Goal: Use online tool/utility: Utilize a website feature to perform a specific function

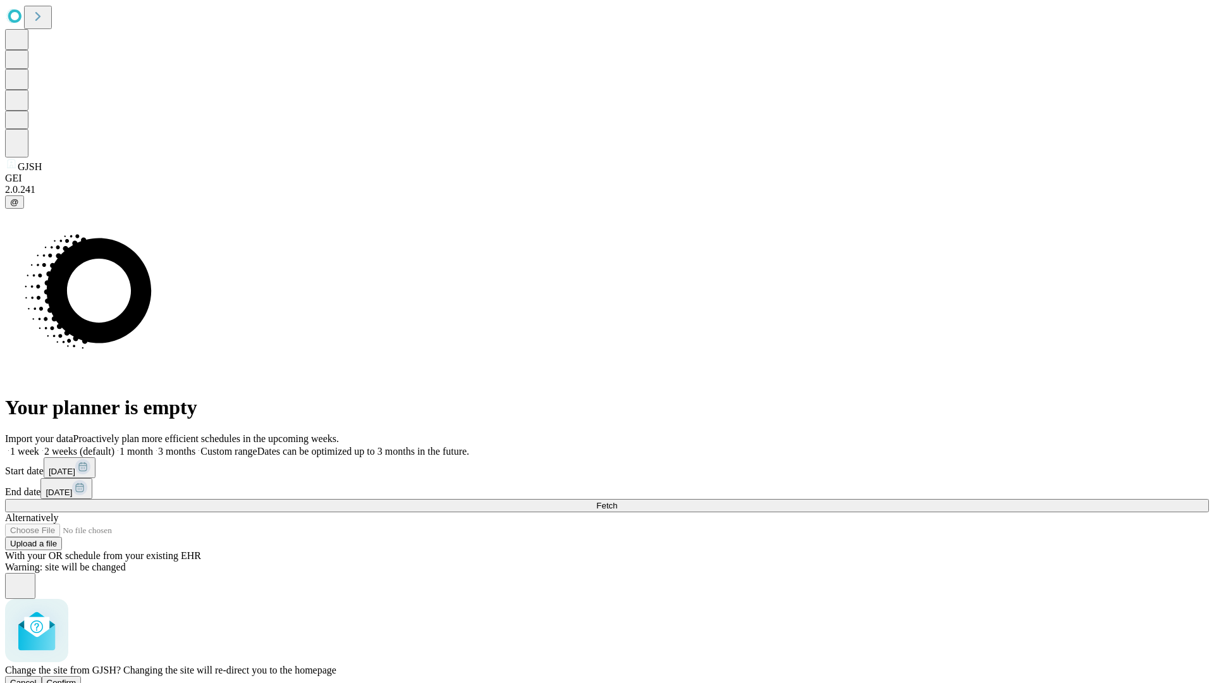
click at [77, 678] on span "Confirm" at bounding box center [62, 682] width 30 height 9
click at [114, 446] on label "2 weeks (default)" at bounding box center [76, 451] width 75 height 11
click at [617, 501] on span "Fetch" at bounding box center [606, 505] width 21 height 9
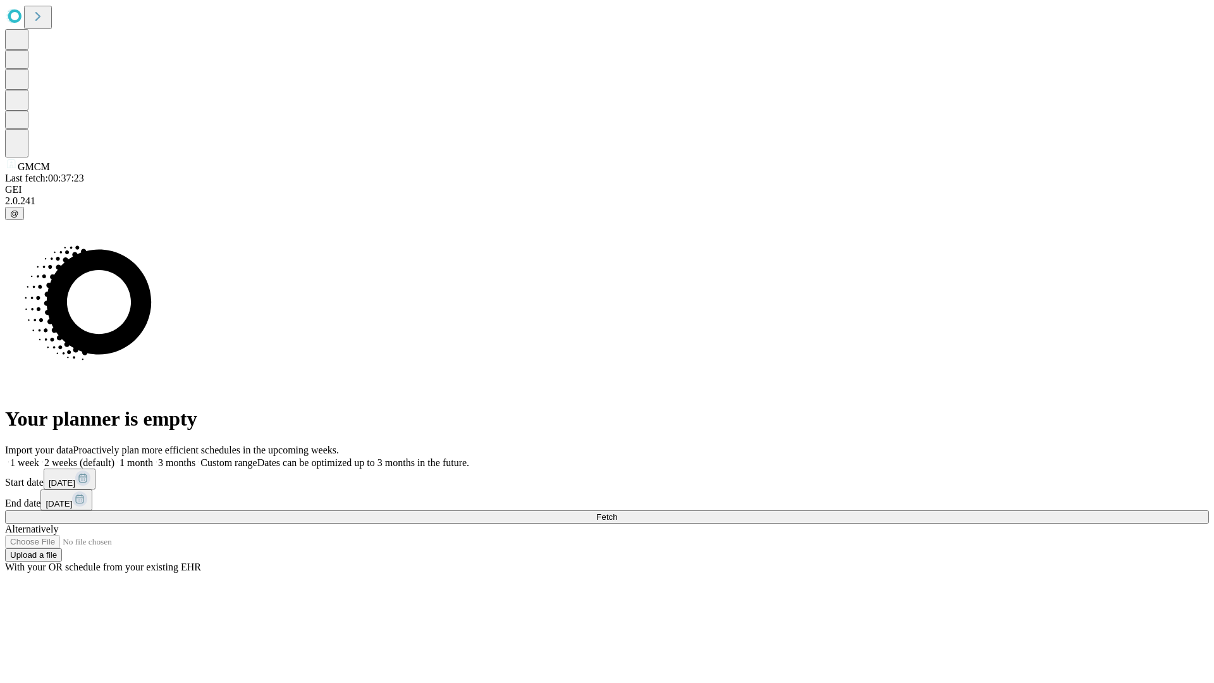
click at [114, 457] on label "2 weeks (default)" at bounding box center [76, 462] width 75 height 11
click at [617, 512] on span "Fetch" at bounding box center [606, 516] width 21 height 9
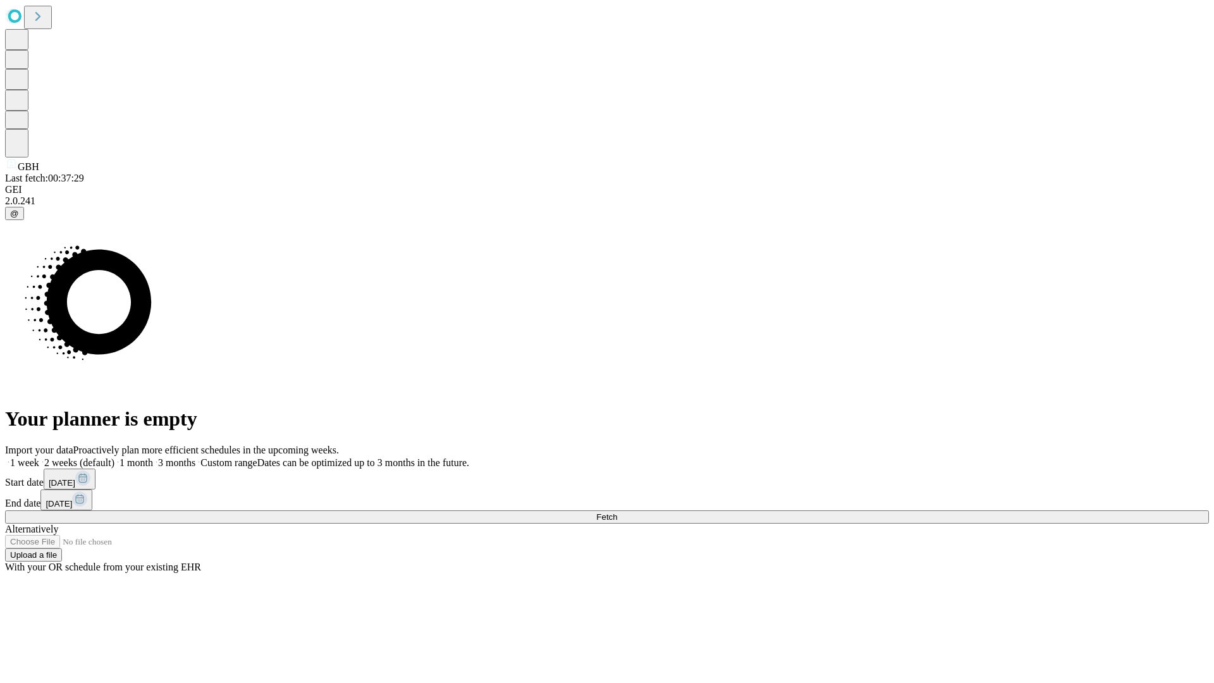
click at [114, 457] on label "2 weeks (default)" at bounding box center [76, 462] width 75 height 11
click at [617, 512] on span "Fetch" at bounding box center [606, 516] width 21 height 9
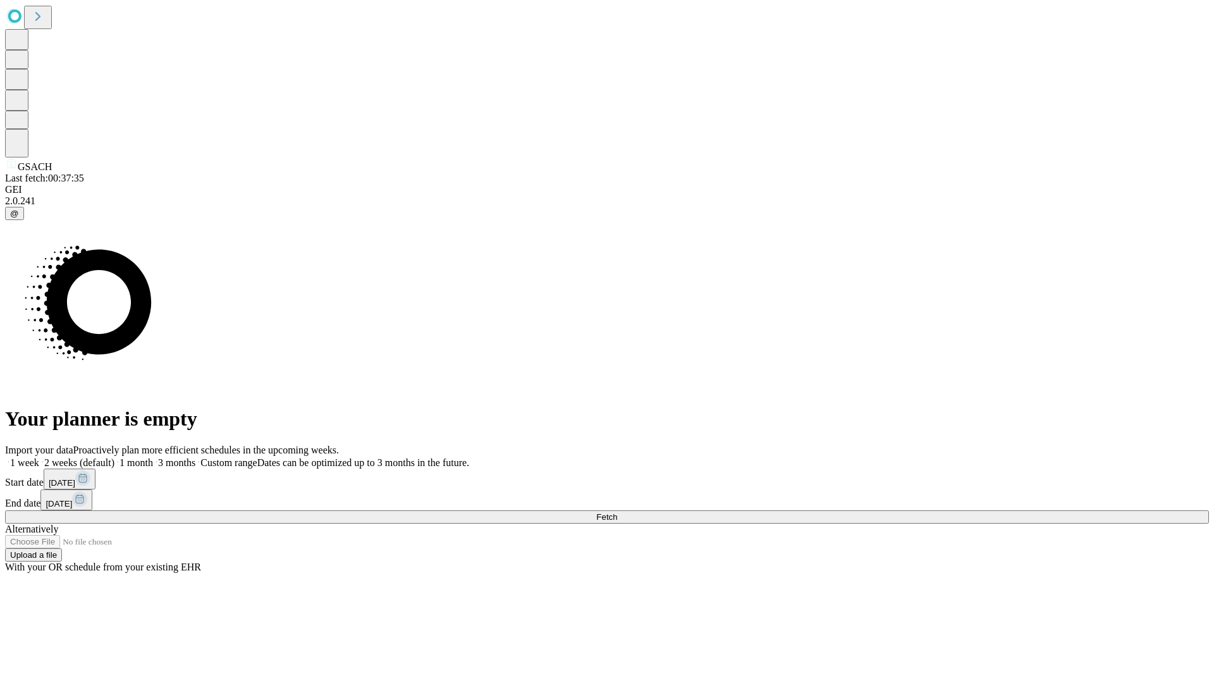
click at [114, 457] on label "2 weeks (default)" at bounding box center [76, 462] width 75 height 11
click at [617, 512] on span "Fetch" at bounding box center [606, 516] width 21 height 9
click at [114, 457] on label "2 weeks (default)" at bounding box center [76, 462] width 75 height 11
click at [617, 512] on span "Fetch" at bounding box center [606, 516] width 21 height 9
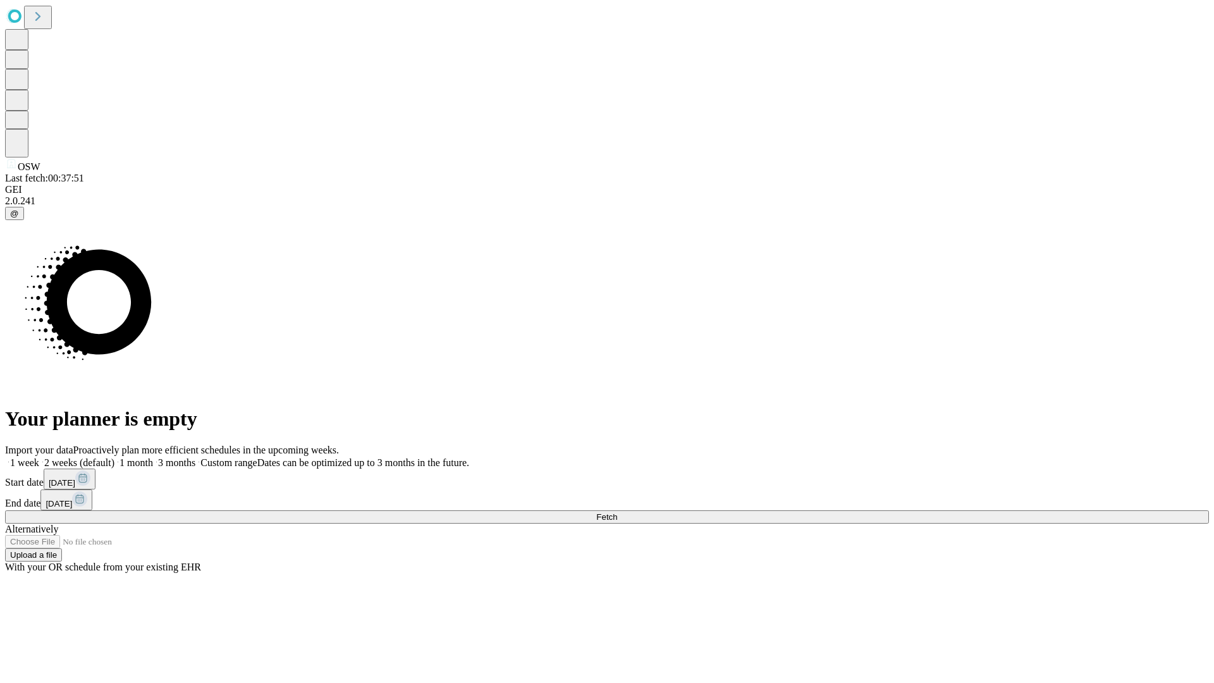
click at [114, 457] on label "2 weeks (default)" at bounding box center [76, 462] width 75 height 11
click at [617, 512] on span "Fetch" at bounding box center [606, 516] width 21 height 9
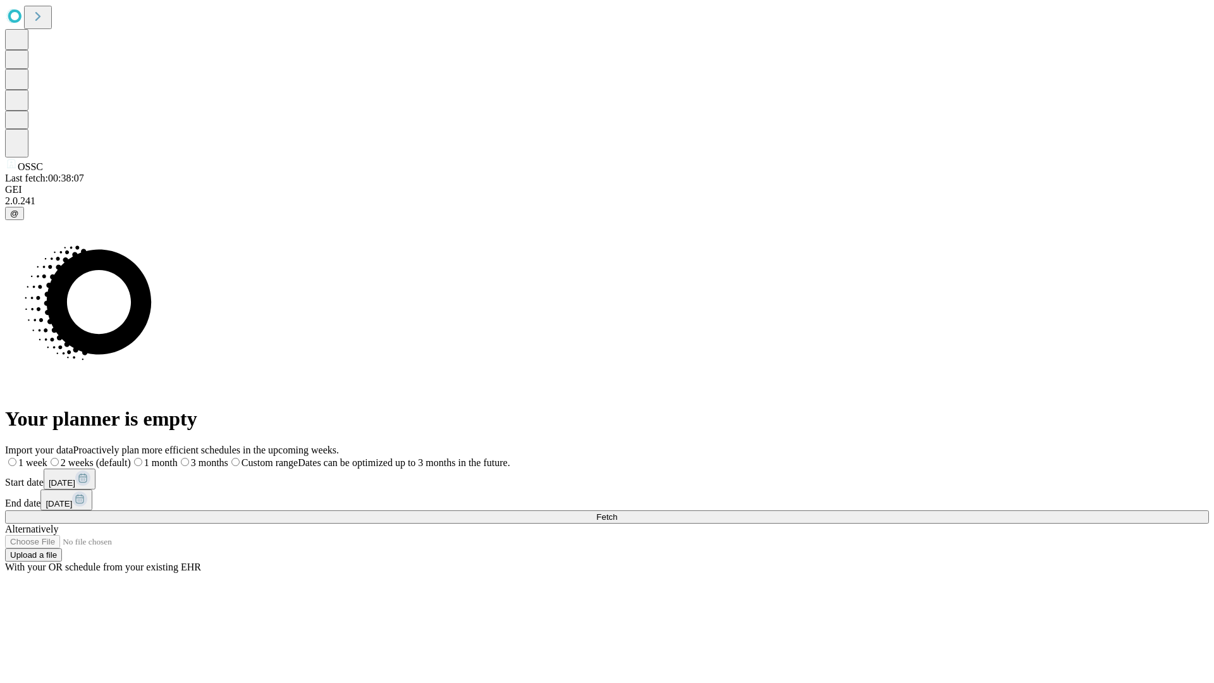
click at [617, 512] on span "Fetch" at bounding box center [606, 516] width 21 height 9
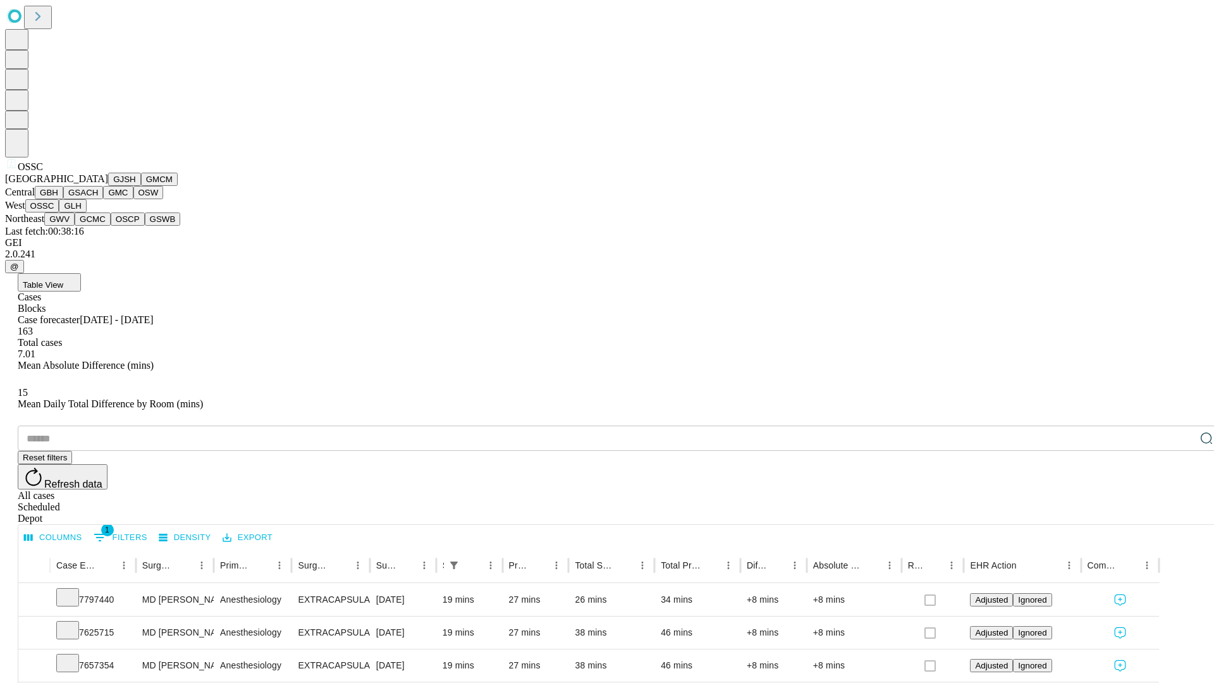
click at [86, 212] on button "GLH" at bounding box center [72, 205] width 27 height 13
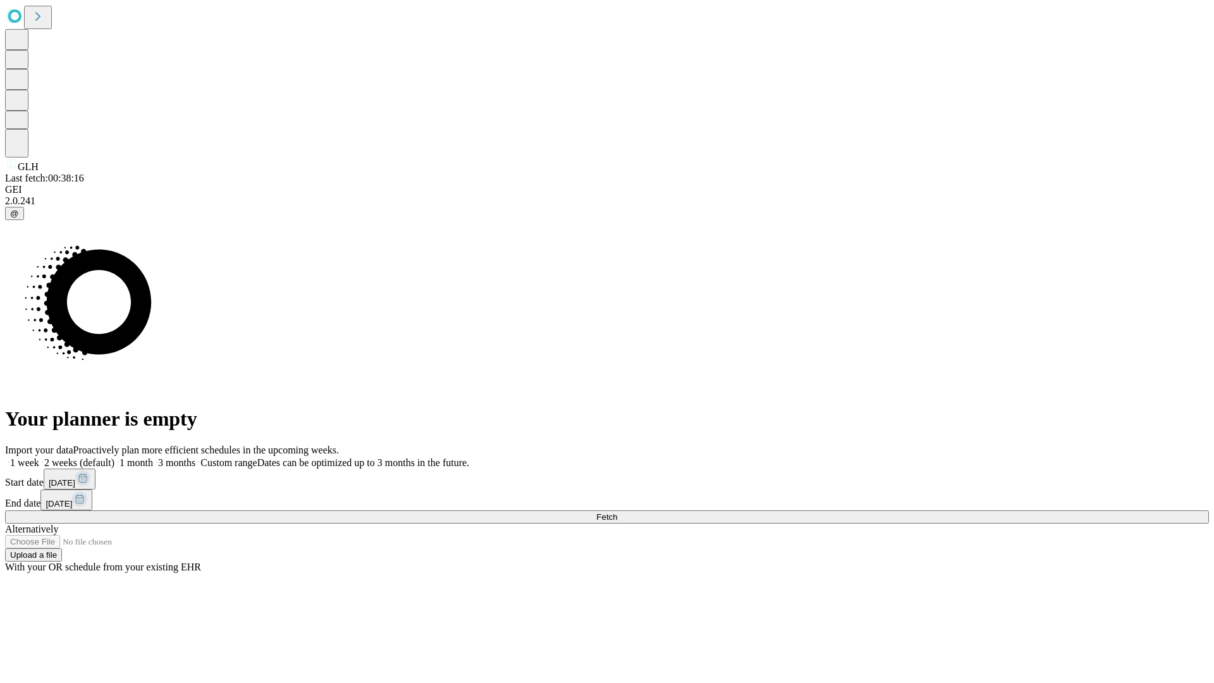
click at [114, 457] on label "2 weeks (default)" at bounding box center [76, 462] width 75 height 11
click at [617, 512] on span "Fetch" at bounding box center [606, 516] width 21 height 9
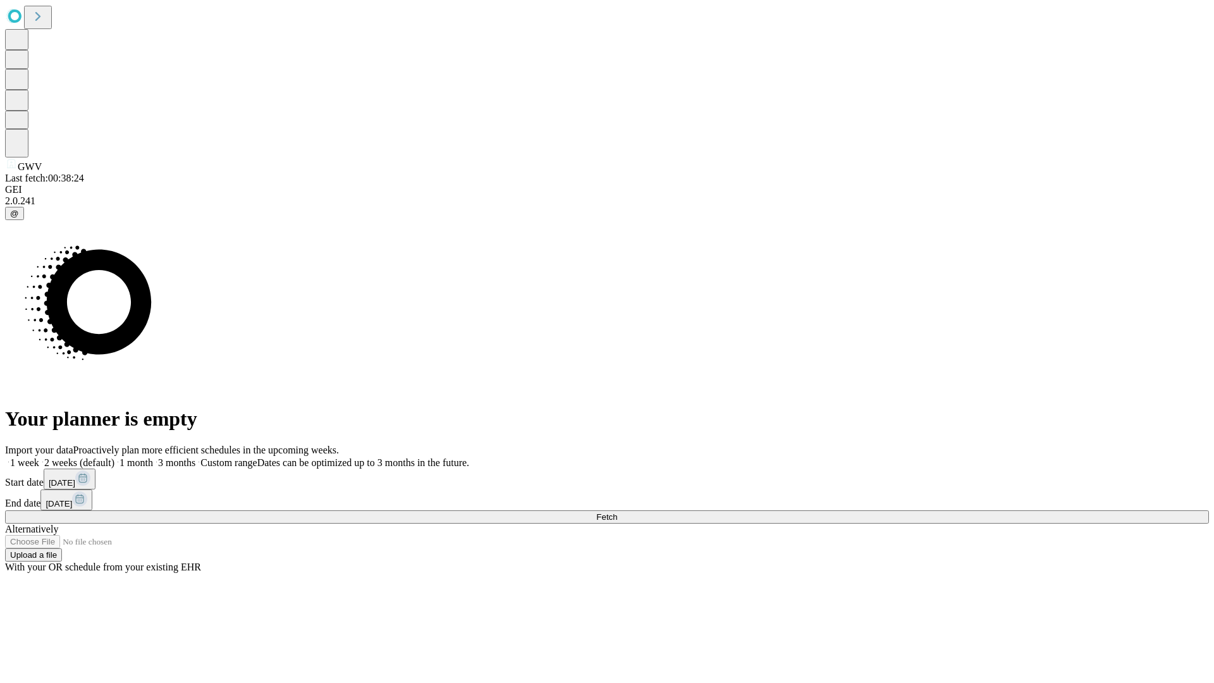
click at [114, 457] on label "2 weeks (default)" at bounding box center [76, 462] width 75 height 11
click at [617, 512] on span "Fetch" at bounding box center [606, 516] width 21 height 9
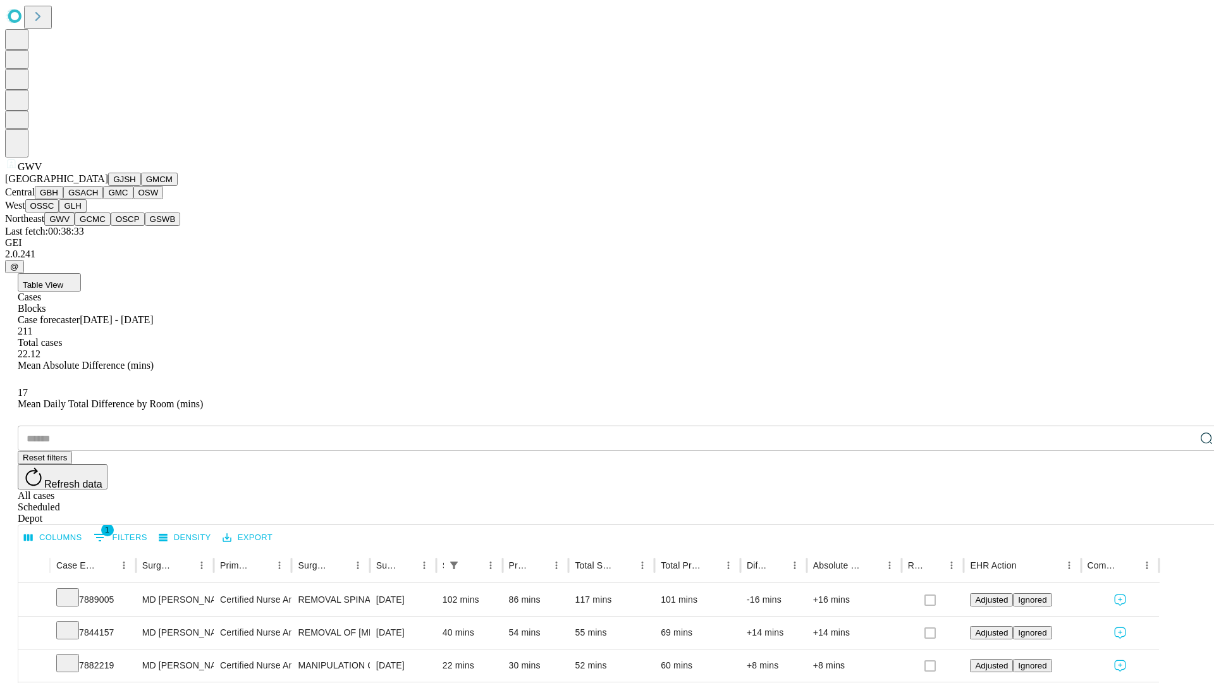
click at [98, 226] on button "GCMC" at bounding box center [93, 218] width 36 height 13
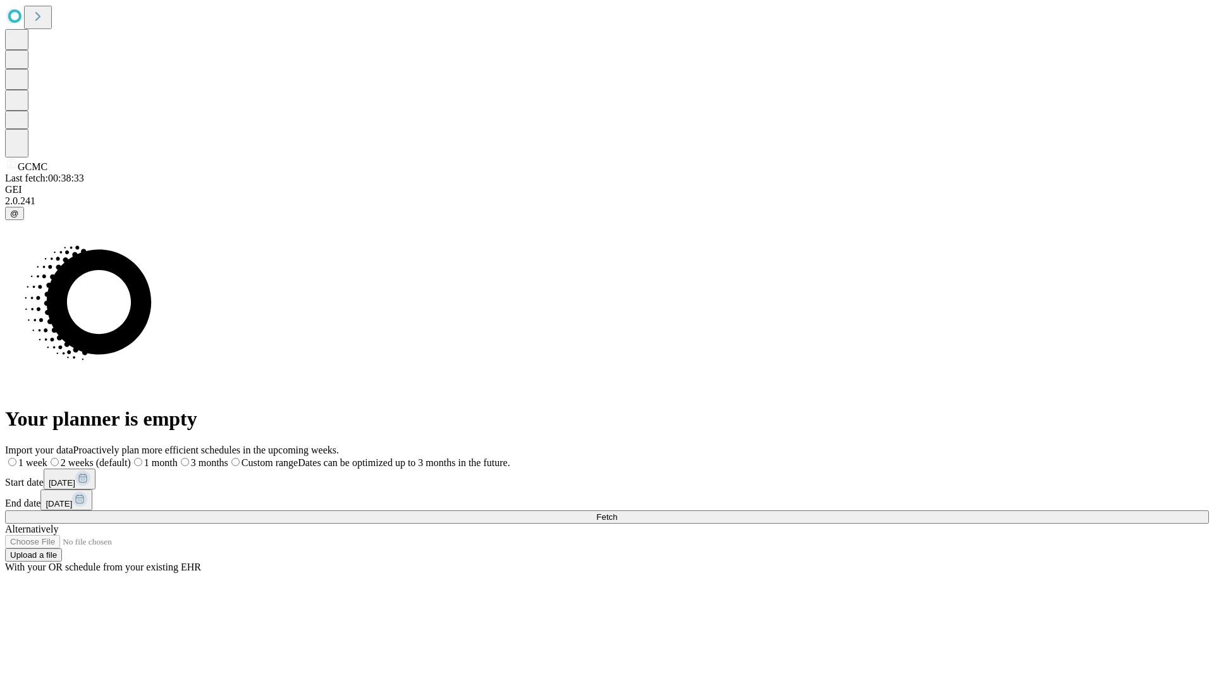
click at [131, 457] on label "2 weeks (default)" at bounding box center [88, 462] width 83 height 11
click at [617, 512] on span "Fetch" at bounding box center [606, 516] width 21 height 9
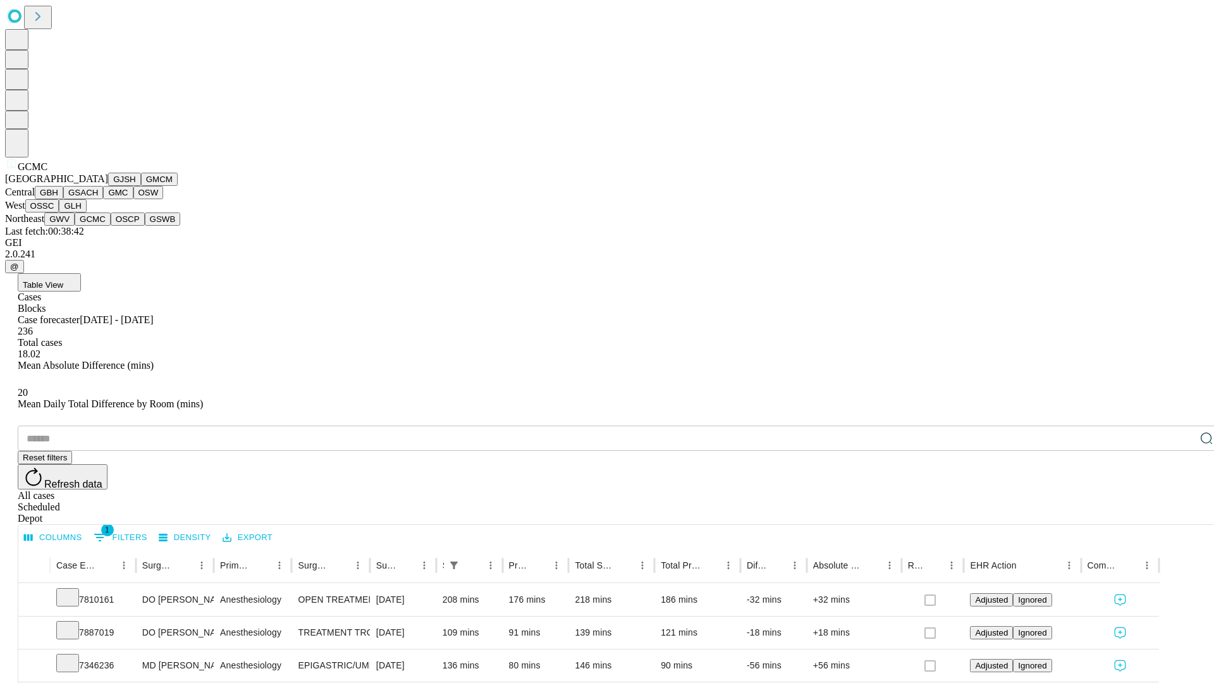
click at [111, 226] on button "OSCP" at bounding box center [128, 218] width 34 height 13
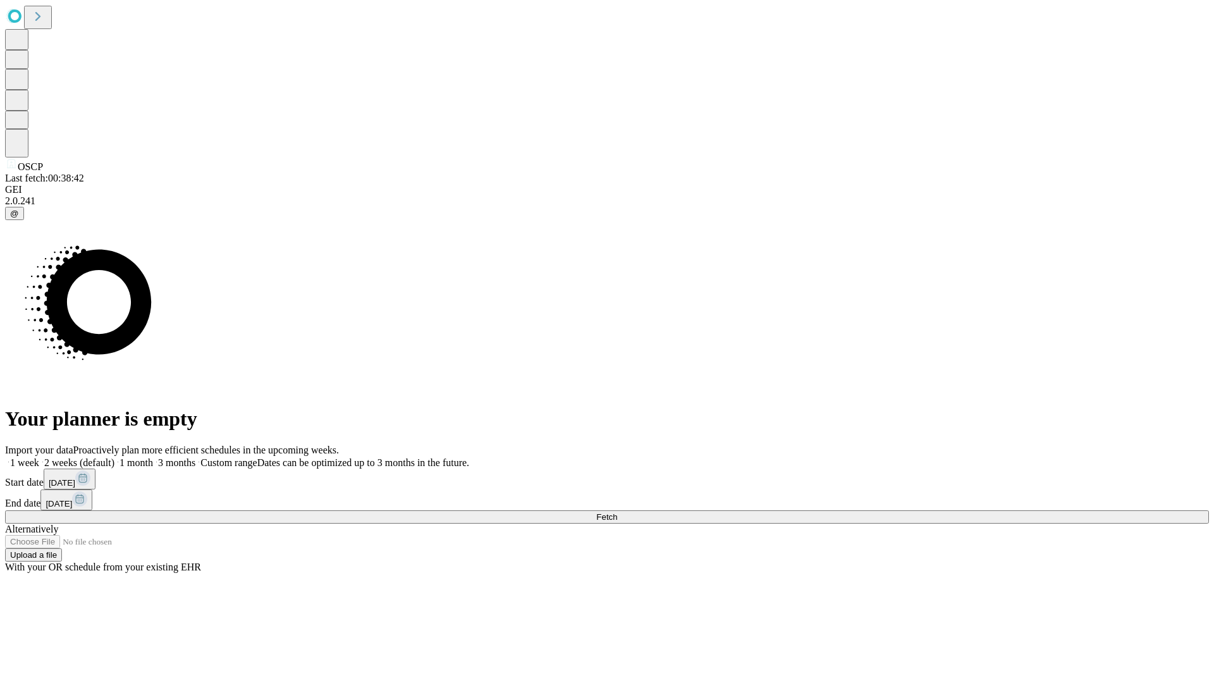
click at [114, 457] on label "2 weeks (default)" at bounding box center [76, 462] width 75 height 11
click at [617, 512] on span "Fetch" at bounding box center [606, 516] width 21 height 9
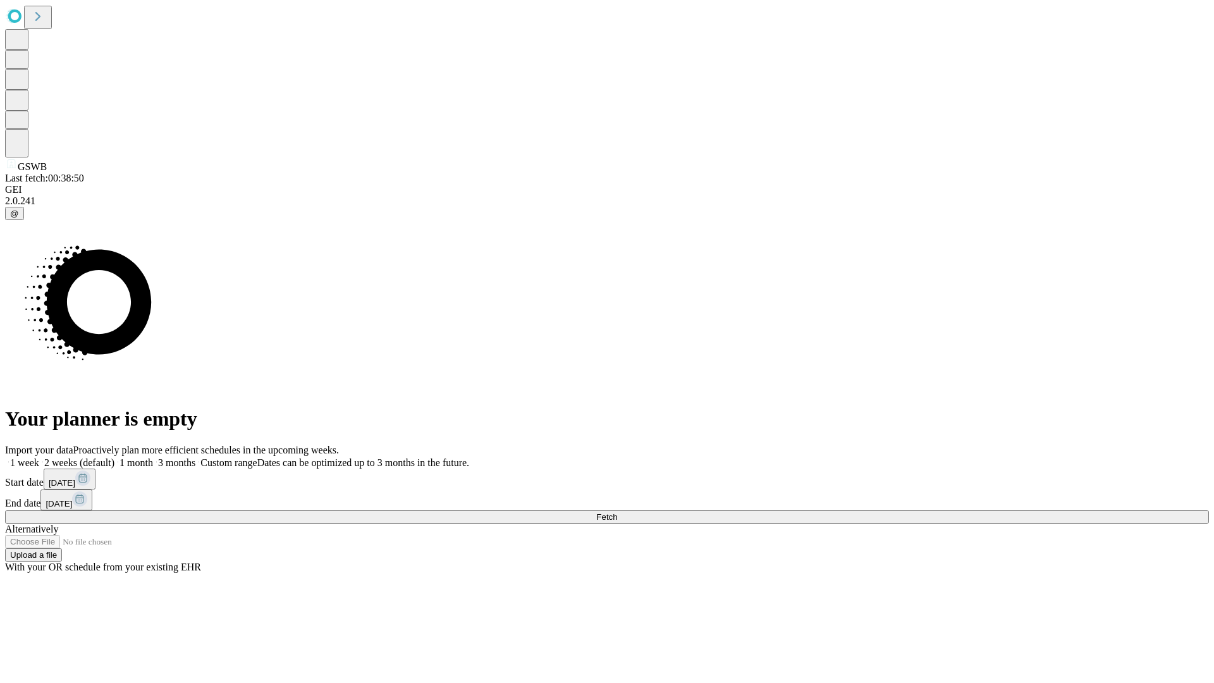
click at [114, 457] on label "2 weeks (default)" at bounding box center [76, 462] width 75 height 11
click at [617, 512] on span "Fetch" at bounding box center [606, 516] width 21 height 9
